Goal: Transaction & Acquisition: Purchase product/service

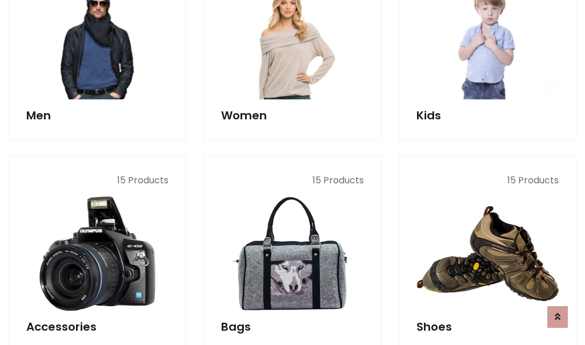
scroll to position [382, 0]
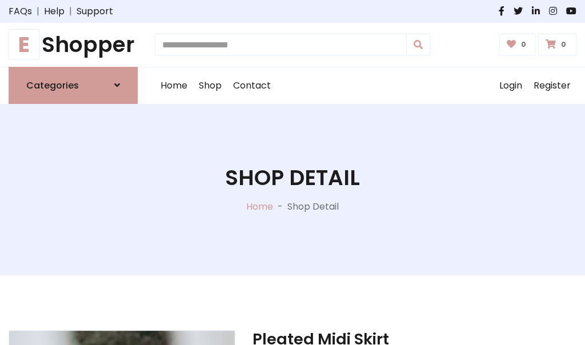
click at [73, 45] on h1 "E Shopper" at bounding box center [73, 45] width 129 height 26
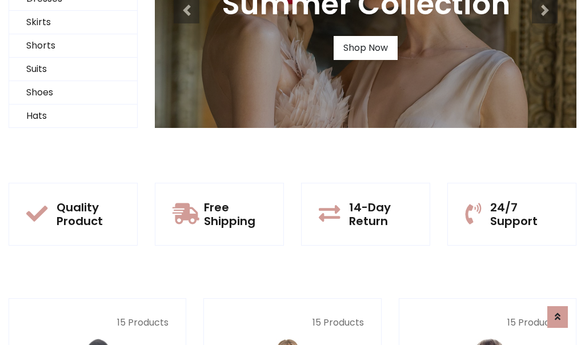
scroll to position [110, 0]
